Goal: Task Accomplishment & Management: Manage account settings

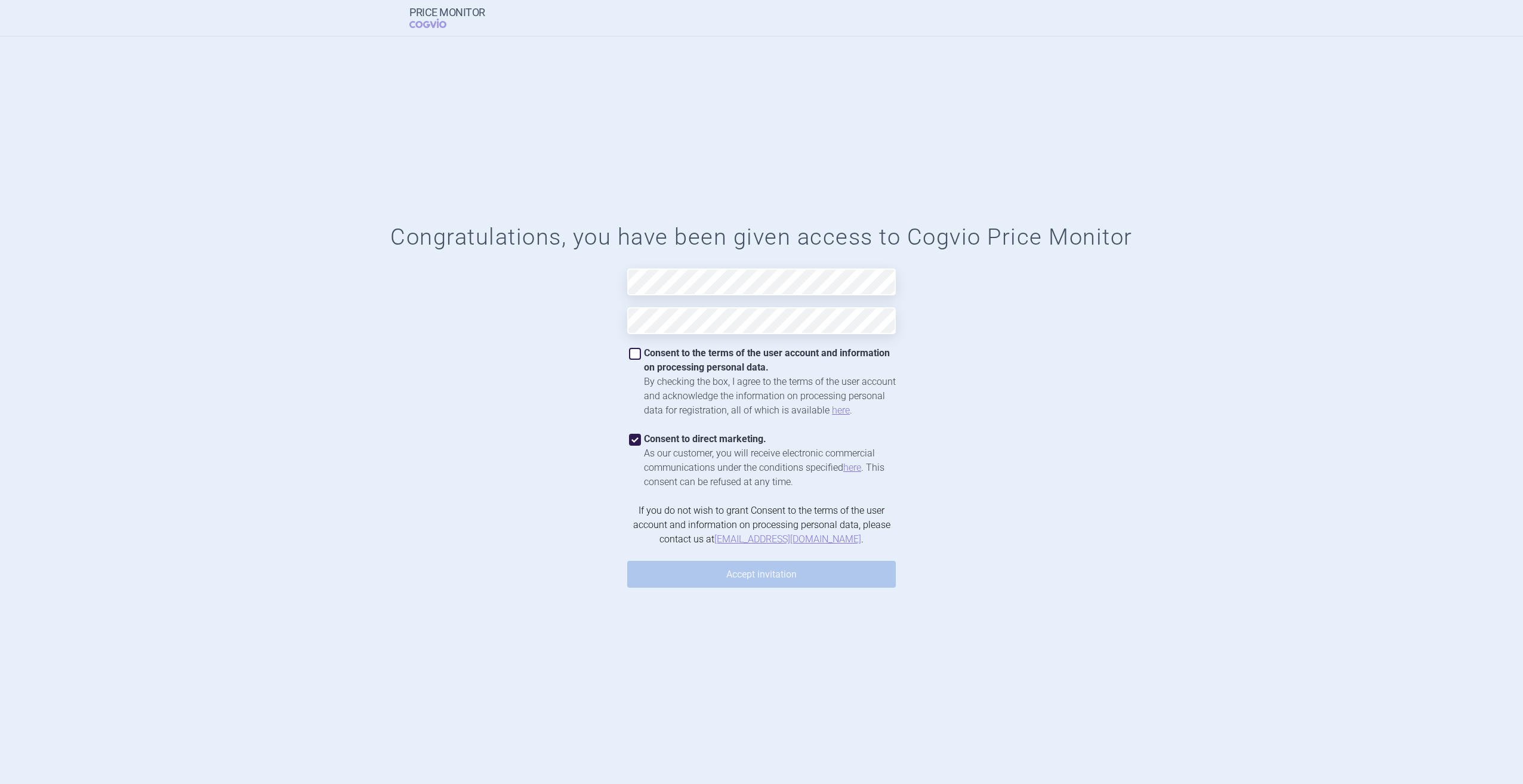
click at [638, 353] on span at bounding box center [635, 353] width 12 height 12
checkbox input "true"
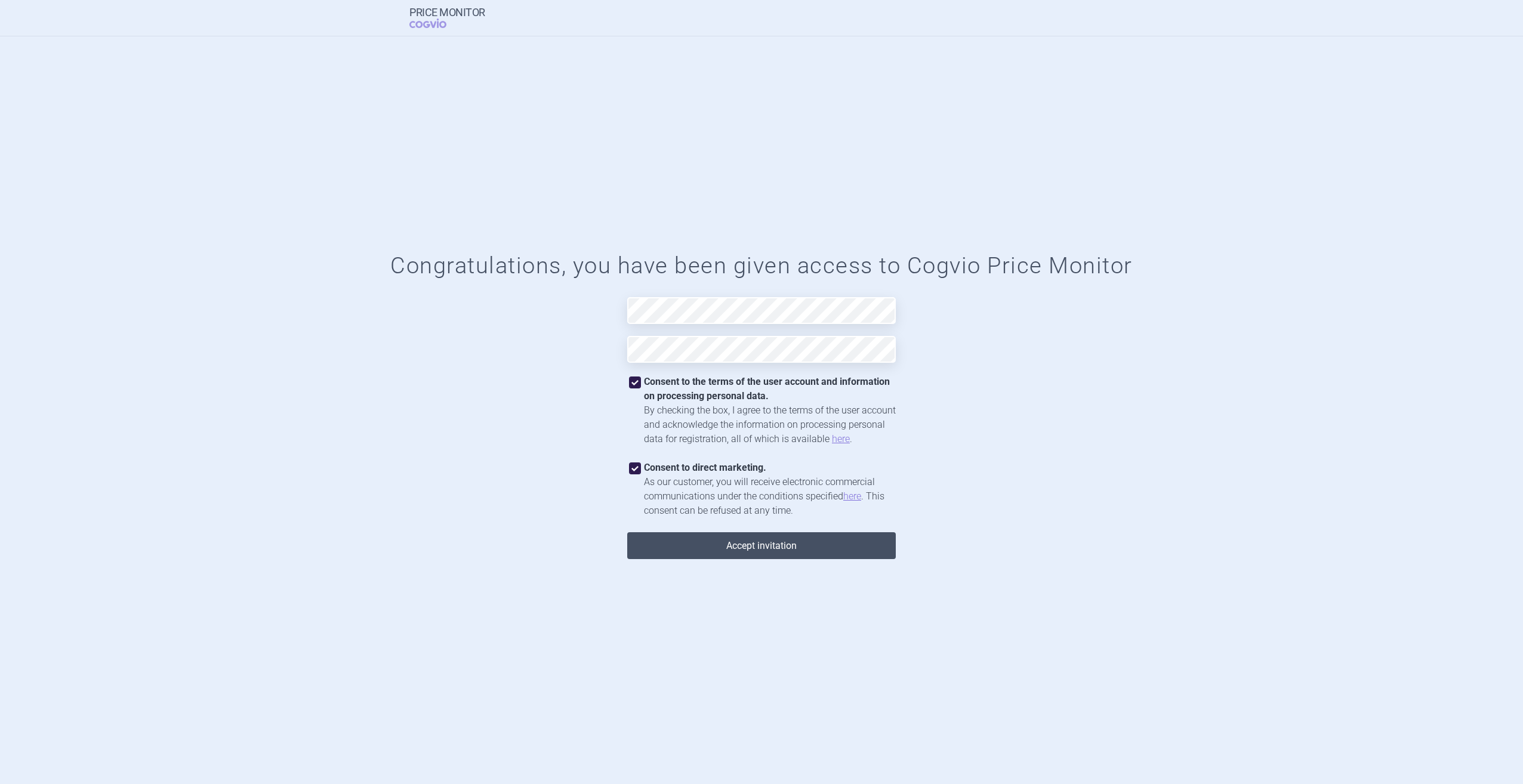
click at [784, 544] on button "Accept invitation" at bounding box center [762, 545] width 269 height 27
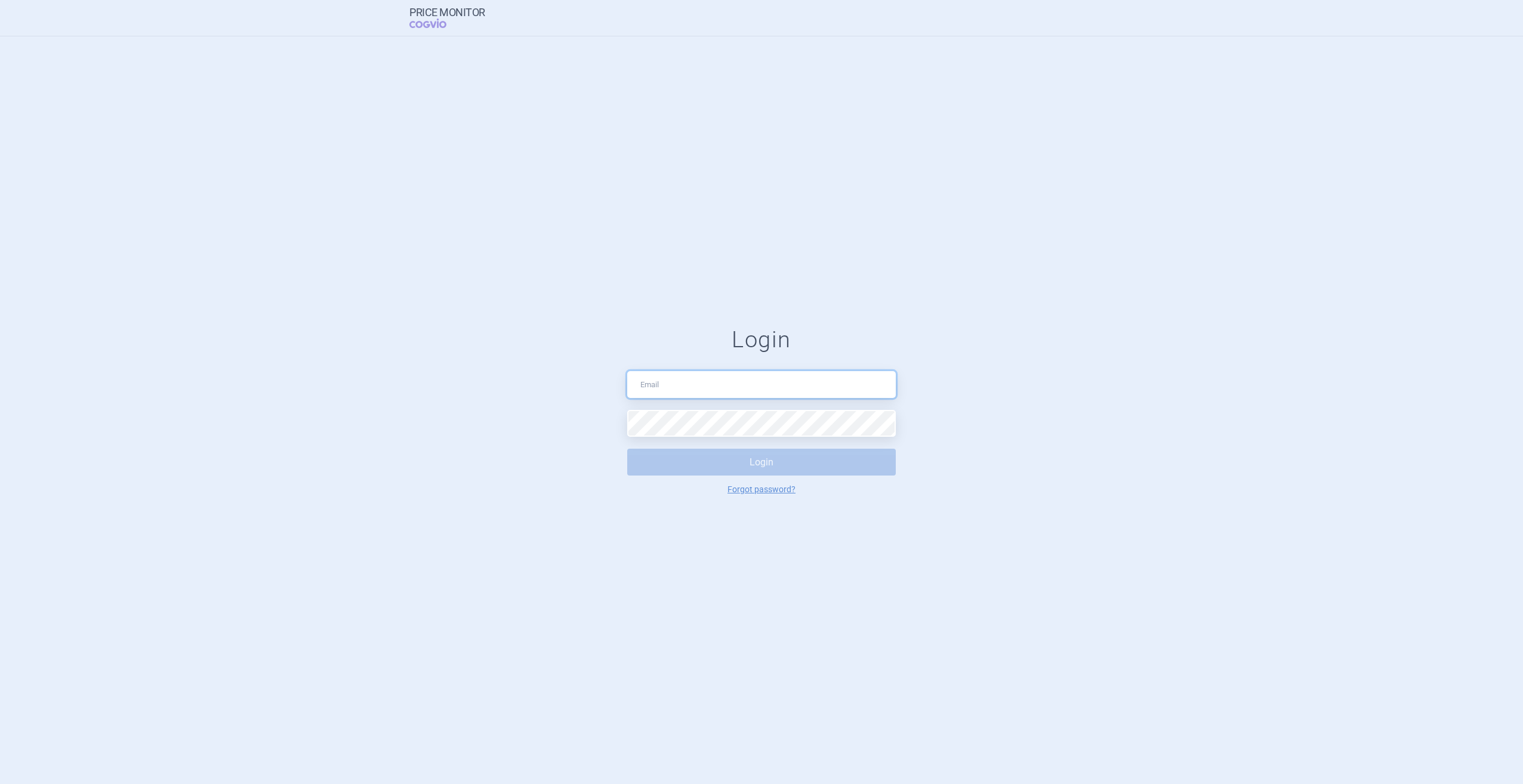
click at [701, 376] on input "text" at bounding box center [762, 384] width 269 height 27
type input "[EMAIL_ADDRESS][DOMAIN_NAME]"
click at [745, 466] on button "Login" at bounding box center [762, 462] width 269 height 27
